Goal: Obtain resource: Obtain resource

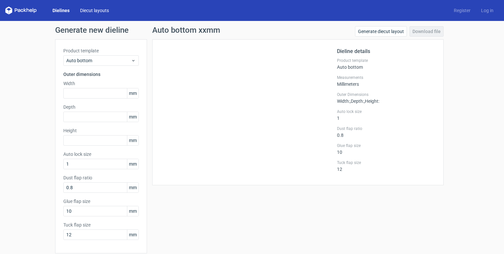
click at [91, 13] on link "Diecut layouts" at bounding box center [94, 10] width 39 height 7
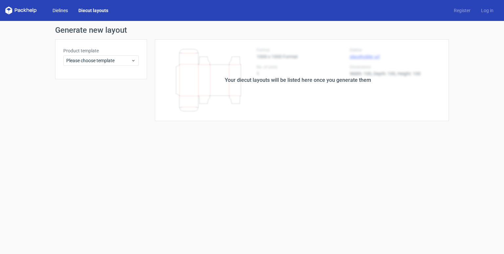
click at [63, 8] on link "Dielines" at bounding box center [60, 10] width 26 height 7
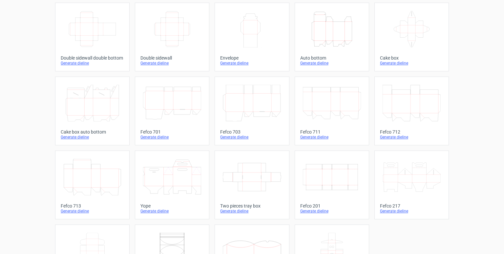
scroll to position [155, 0]
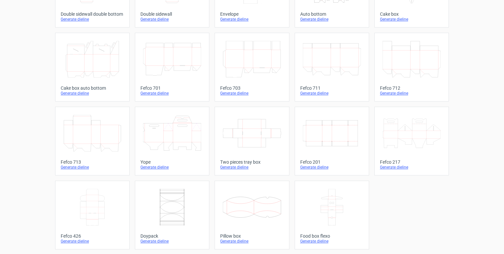
click at [244, 138] on icon at bounding box center [252, 133] width 58 height 37
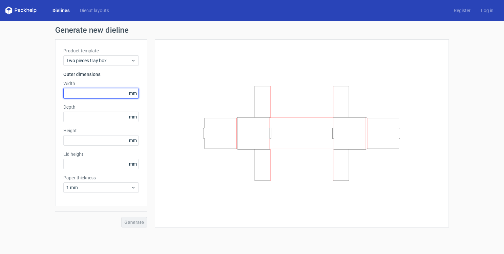
click at [80, 96] on input "text" at bounding box center [100, 93] width 75 height 10
type input "210"
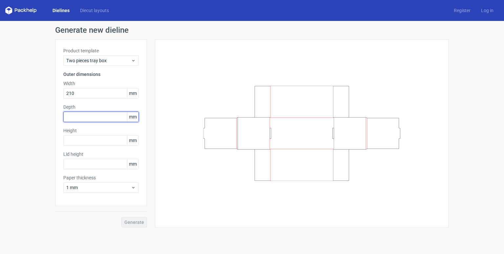
click at [98, 114] on input "text" at bounding box center [100, 117] width 75 height 10
type input "145"
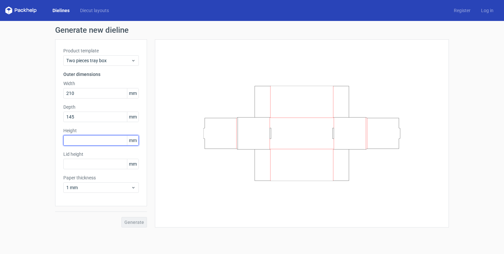
click at [96, 142] on input "text" at bounding box center [100, 140] width 75 height 10
type input "310"
click at [178, 164] on div at bounding box center [301, 134] width 277 height 172
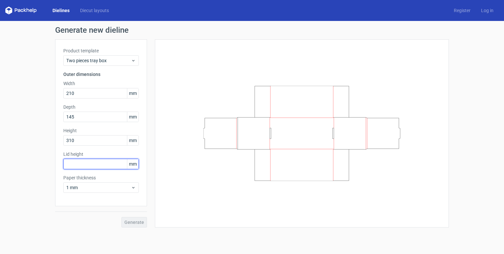
click at [90, 164] on input "text" at bounding box center [100, 164] width 75 height 10
type input "300"
click at [136, 223] on span "Generate" at bounding box center [134, 222] width 20 height 5
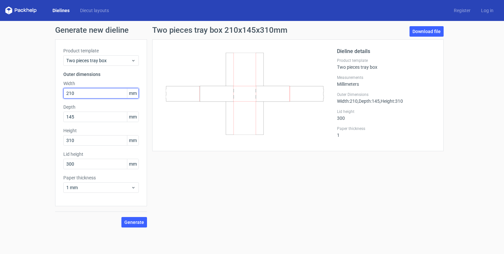
drag, startPoint x: 81, startPoint y: 91, endPoint x: 52, endPoint y: 92, distance: 29.5
click at [52, 92] on div "Generate new dieline Product template Two pieces tray box Outer dimensions Widt…" at bounding box center [252, 127] width 504 height 212
click at [219, 132] on icon "200x150x50" at bounding box center [245, 94] width 158 height 82
click at [231, 54] on icon "200x150x50" at bounding box center [245, 94] width 158 height 82
click at [310, 139] on div "200x150x50" at bounding box center [248, 96] width 176 height 96
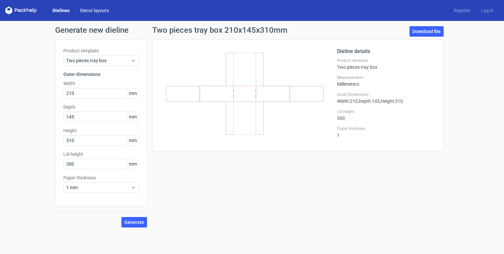
click at [93, 10] on link "Diecut layouts" at bounding box center [94, 10] width 39 height 7
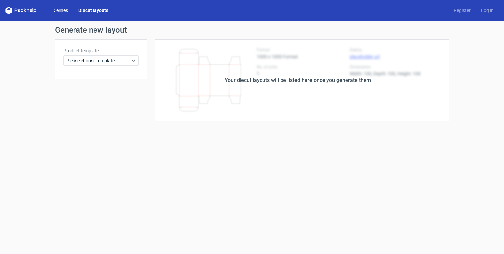
click at [61, 11] on link "Dielines" at bounding box center [60, 10] width 26 height 7
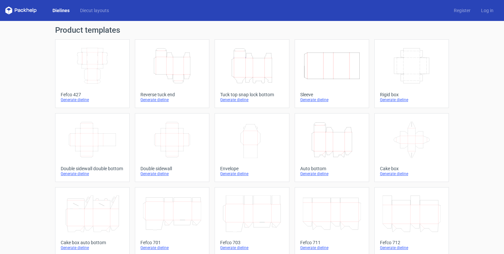
click at [85, 63] on icon "Width Depth Height" at bounding box center [92, 66] width 58 height 37
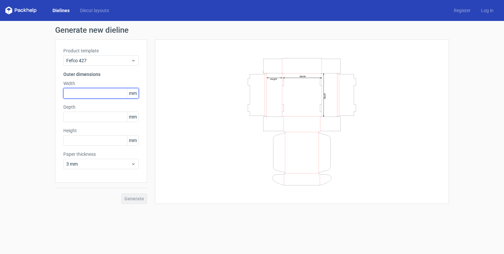
click at [95, 93] on input "text" at bounding box center [100, 93] width 75 height 10
type input "210"
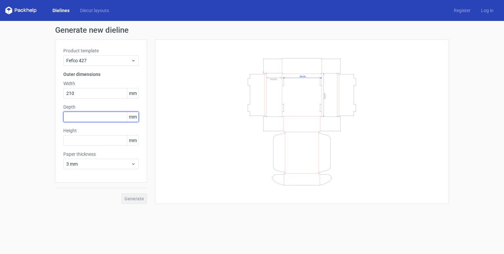
click at [92, 118] on input "text" at bounding box center [100, 117] width 75 height 10
type input "145"
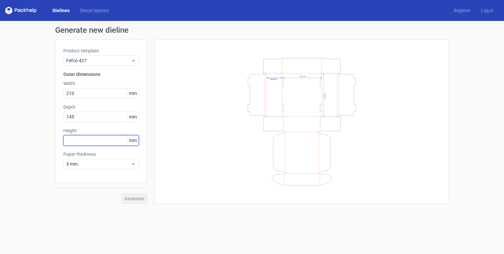
click at [91, 140] on input "text" at bounding box center [100, 140] width 75 height 10
type input "310"
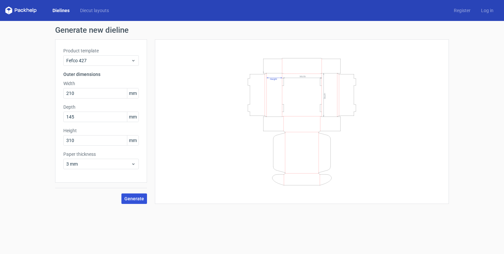
click at [132, 198] on span "Generate" at bounding box center [134, 199] width 20 height 5
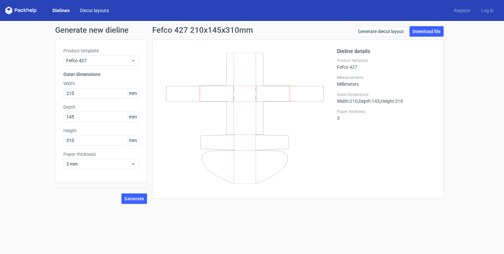
click at [91, 13] on link "Diecut layouts" at bounding box center [94, 10] width 39 height 7
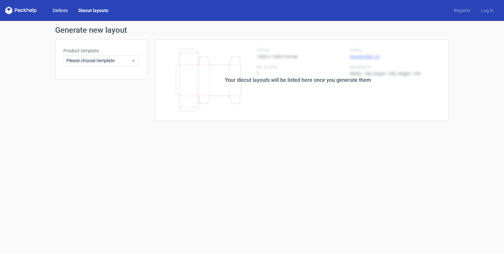
click at [60, 8] on link "Dielines" at bounding box center [60, 10] width 26 height 7
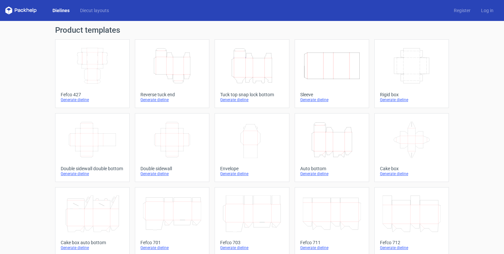
click at [172, 69] on icon "Height Depth Width" at bounding box center [172, 66] width 58 height 37
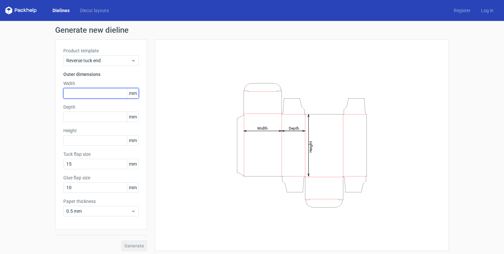
click at [97, 91] on input "text" at bounding box center [100, 93] width 75 height 10
type input "210"
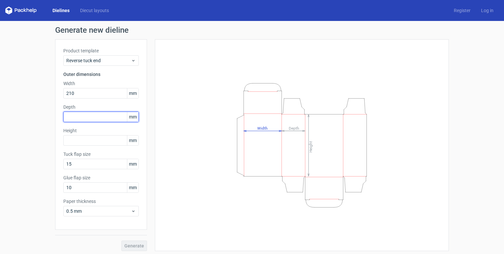
click at [94, 117] on input "text" at bounding box center [100, 117] width 75 height 10
type input "145"
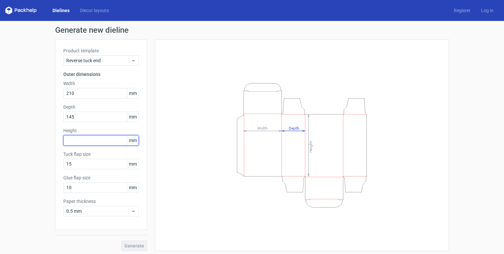
click at [102, 140] on input "text" at bounding box center [100, 140] width 75 height 10
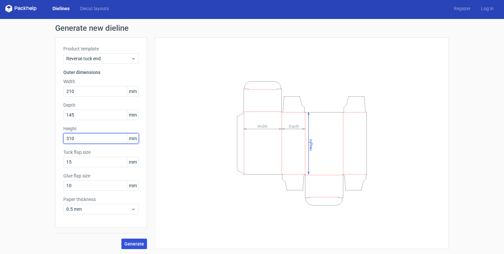
type input "310"
click at [132, 242] on span "Generate" at bounding box center [134, 244] width 20 height 5
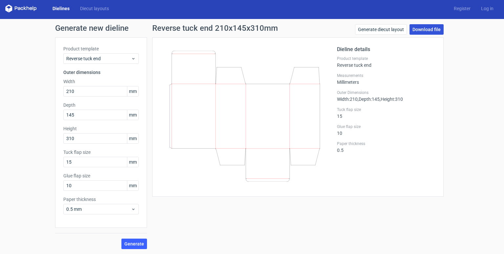
click at [379, 29] on link "Download file" at bounding box center [426, 29] width 34 height 10
